Goal: Transaction & Acquisition: Purchase product/service

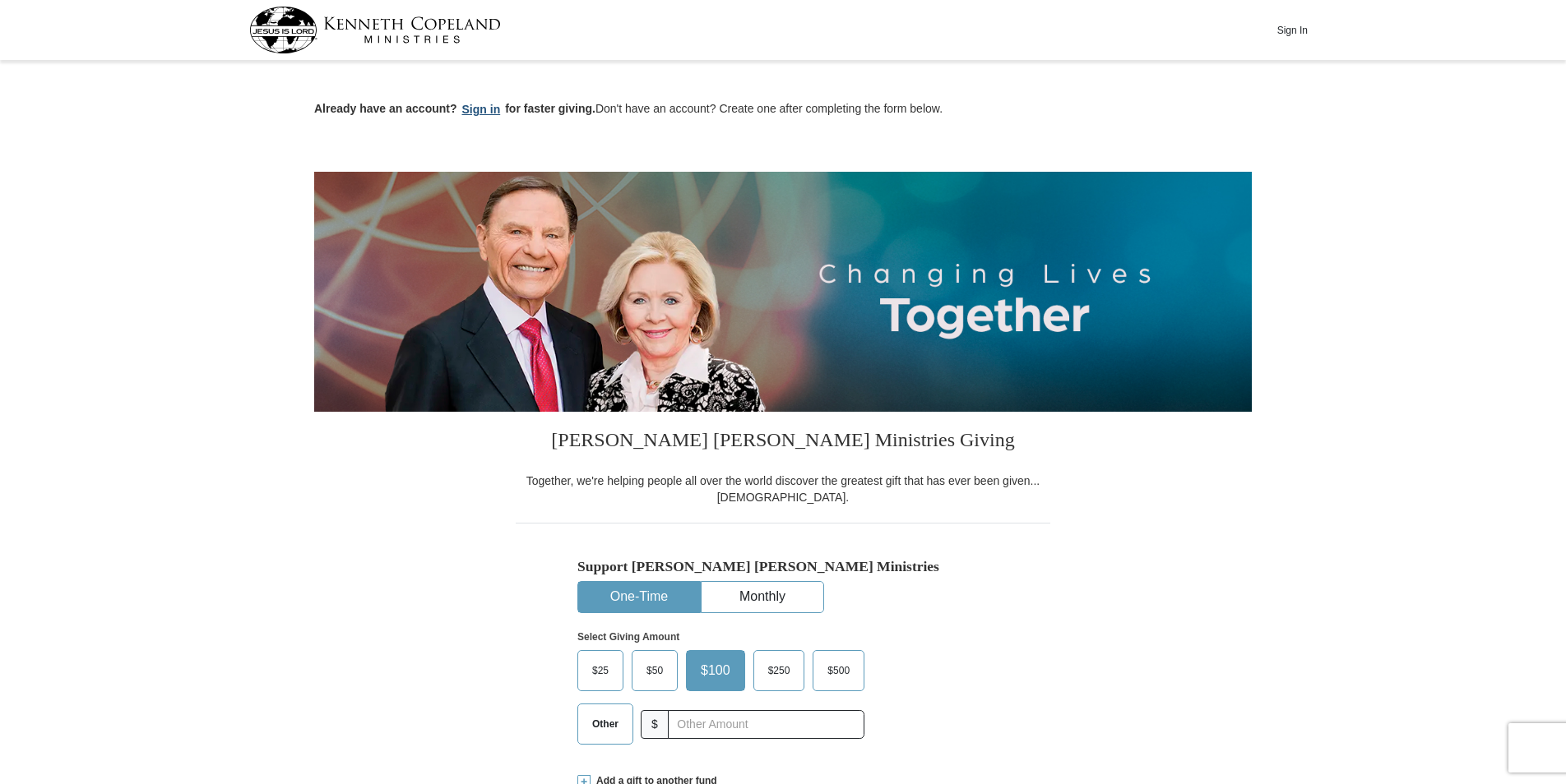
click at [488, 105] on button "Sign in" at bounding box center [481, 109] width 48 height 19
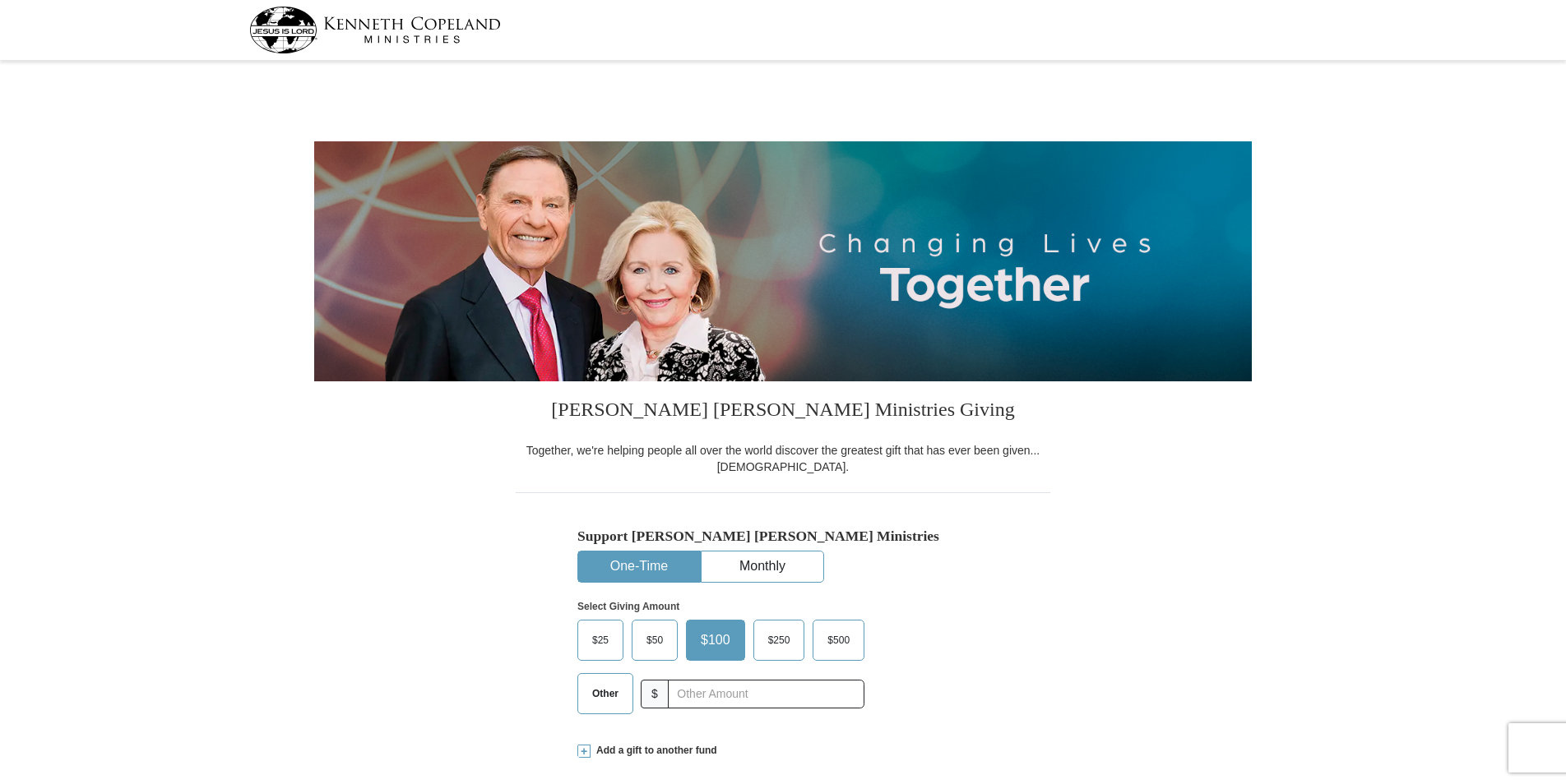
select select "IN"
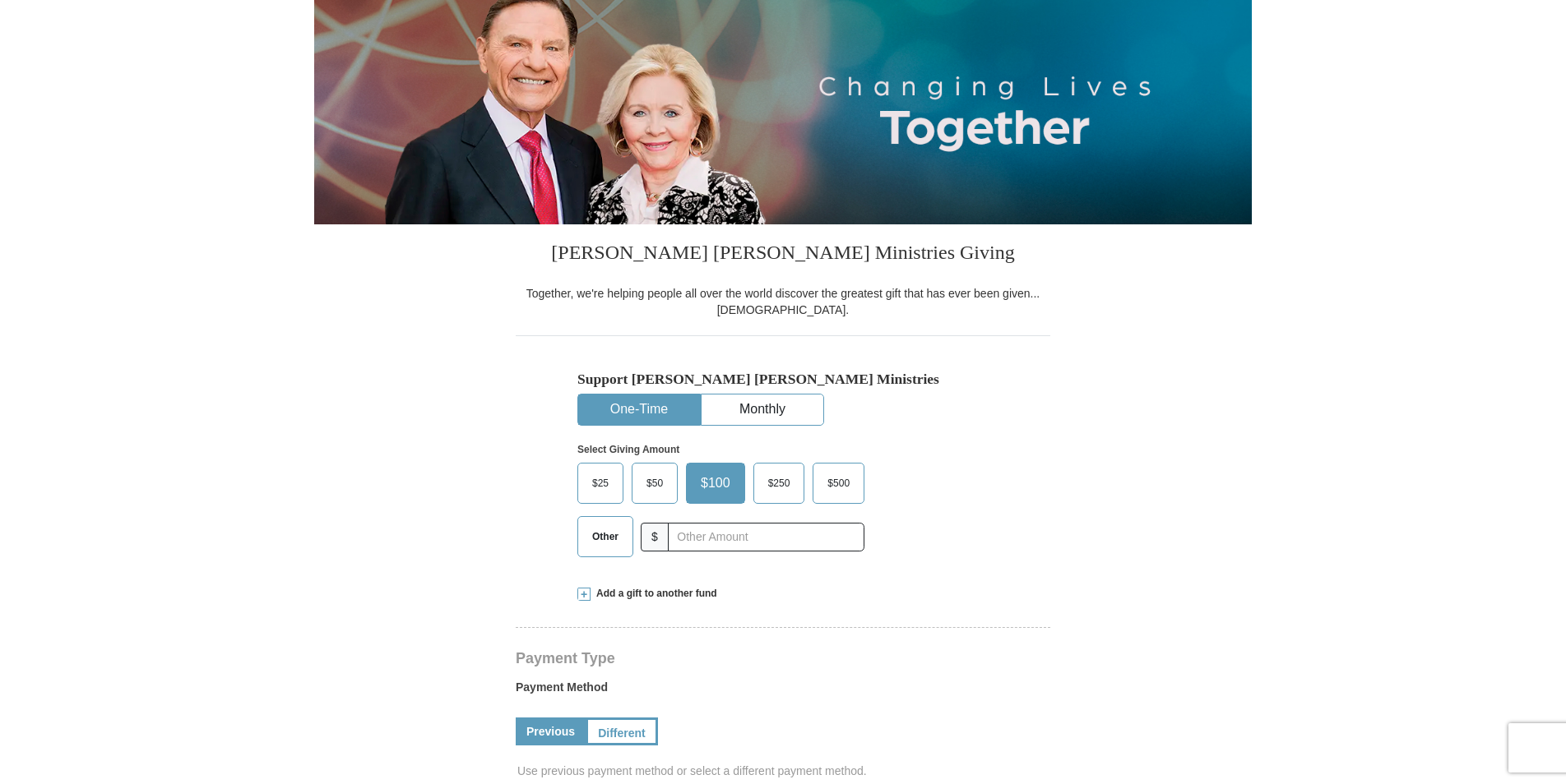
scroll to position [164, 0]
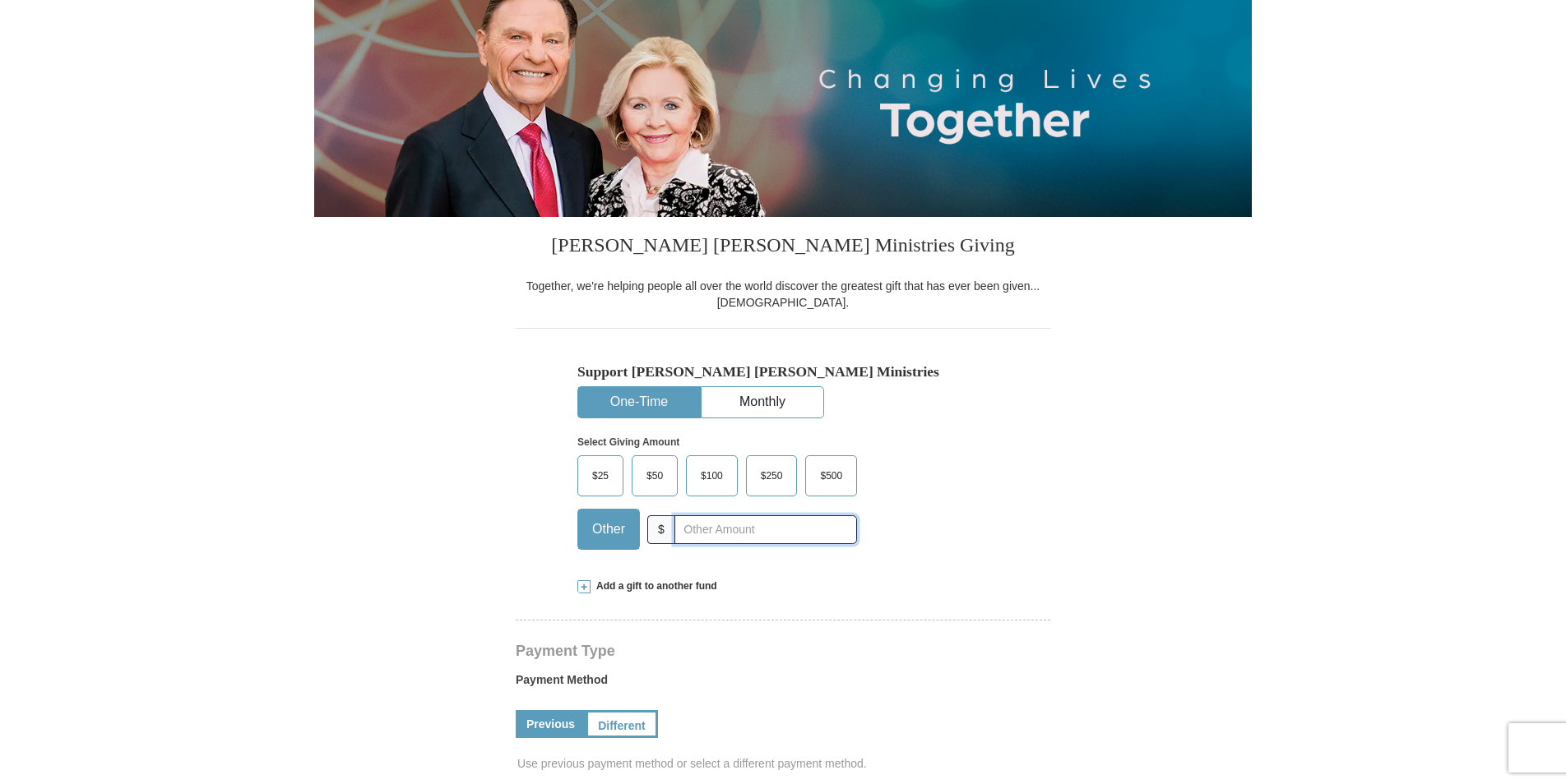
click at [707, 530] on input "text" at bounding box center [766, 529] width 183 height 28
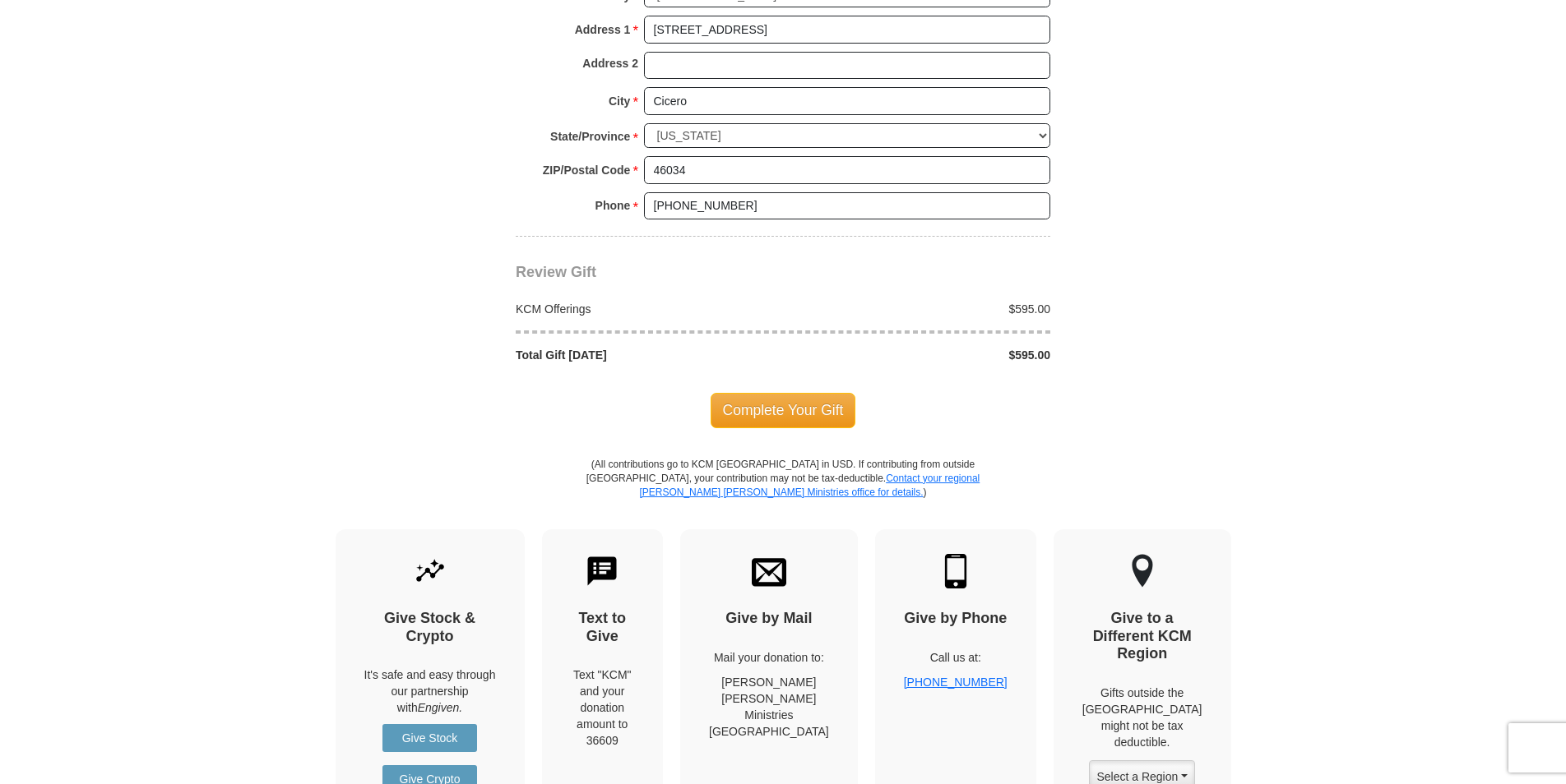
scroll to position [1315, 0]
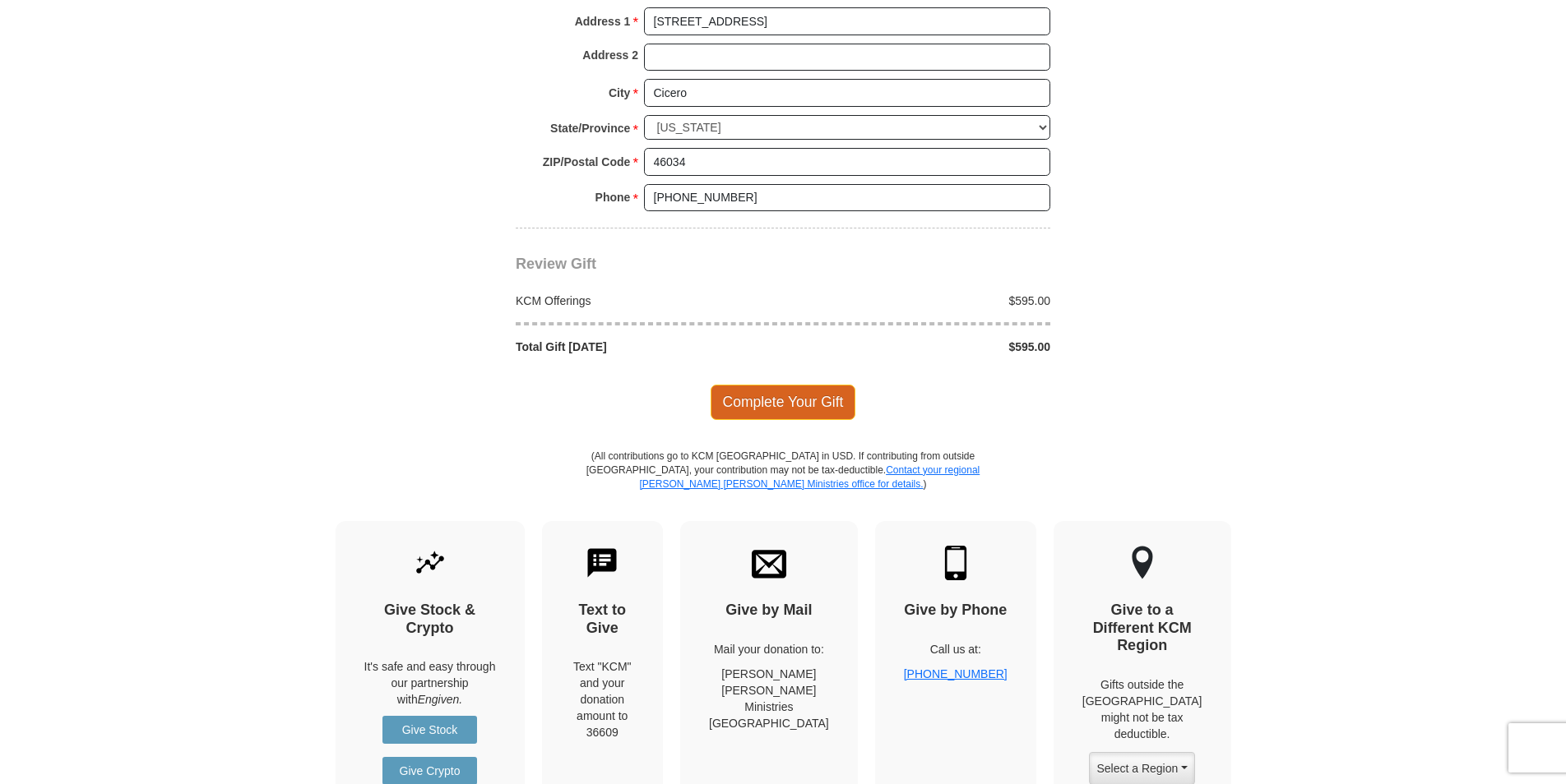
type input "595.00"
click at [802, 402] on span "Complete Your Gift" at bounding box center [783, 401] width 145 height 34
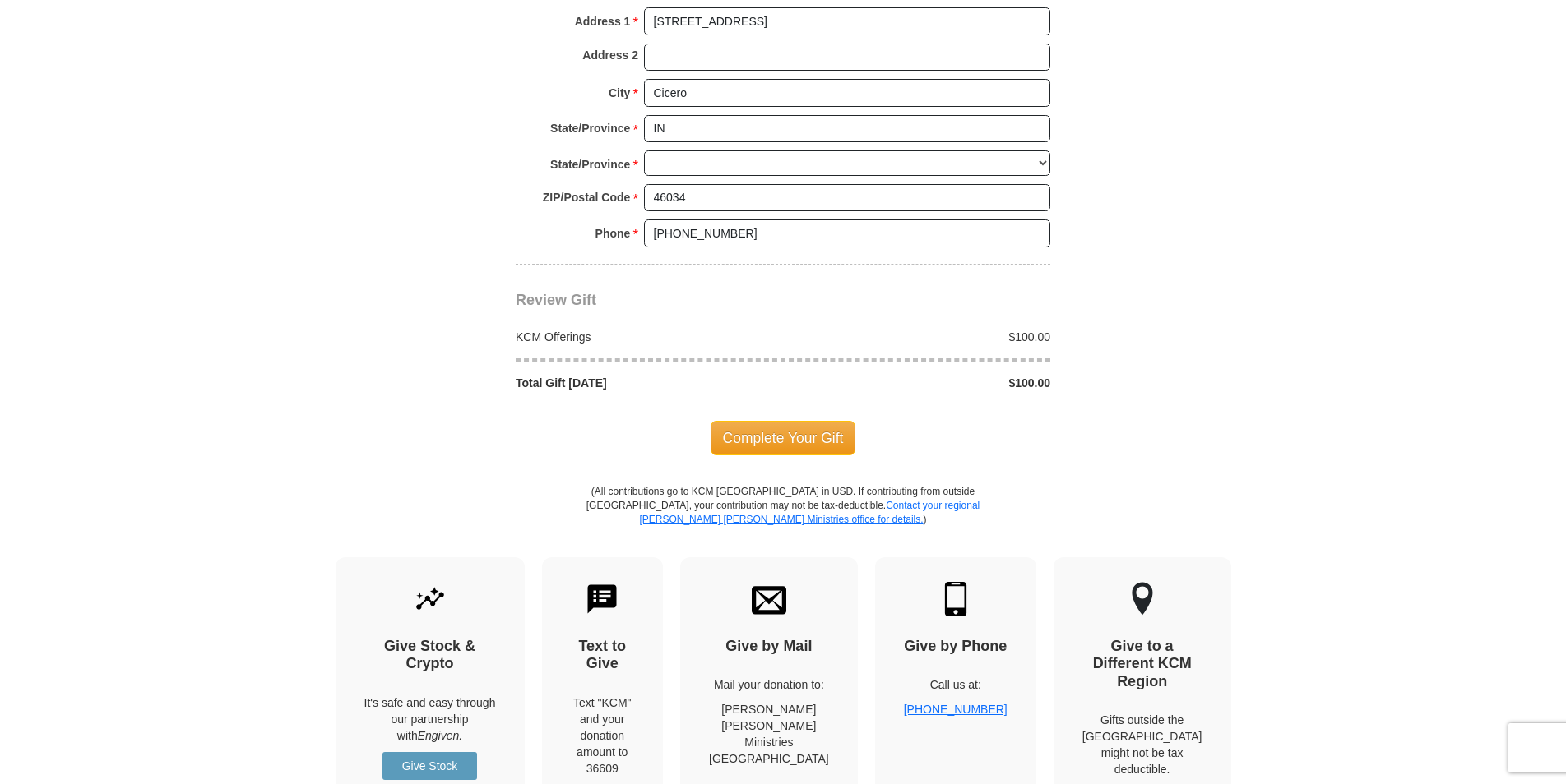
select select "IN"
